Goal: Task Accomplishment & Management: Manage account settings

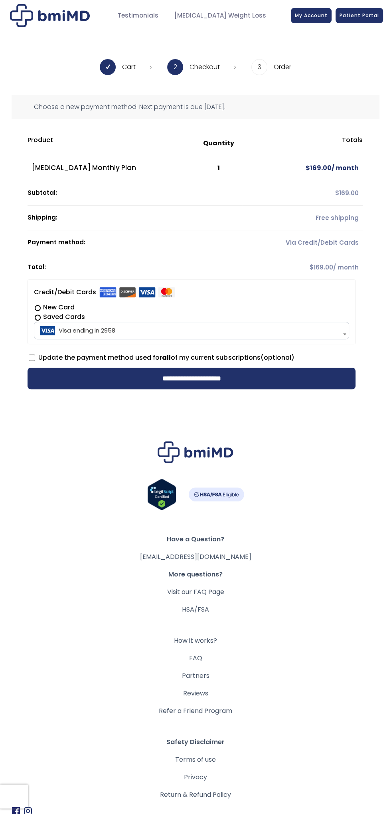
click at [333, 276] on td "$ 169.00 / month" at bounding box center [302, 267] width 121 height 24
click at [255, 106] on div "Choose a new payment method. Next payment is due [DATE]." at bounding box center [196, 107] width 368 height 24
click at [263, 117] on div "Choose a new payment method. Next payment is due [DATE]." at bounding box center [196, 107] width 368 height 24
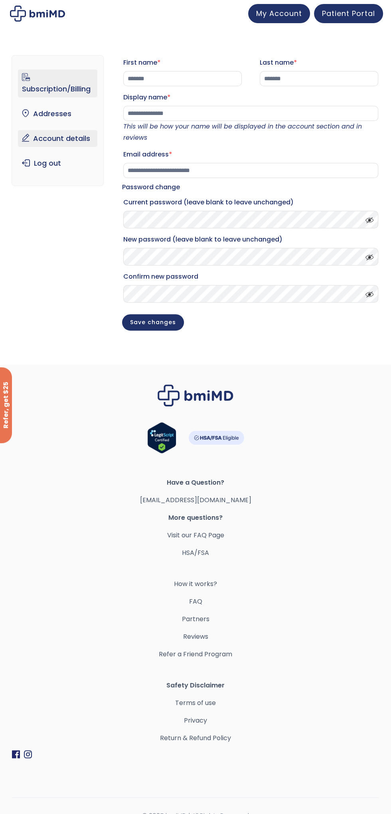
click at [68, 93] on link "Subscription/Billing" at bounding box center [57, 83] width 79 height 28
